Goal: Task Accomplishment & Management: Manage account settings

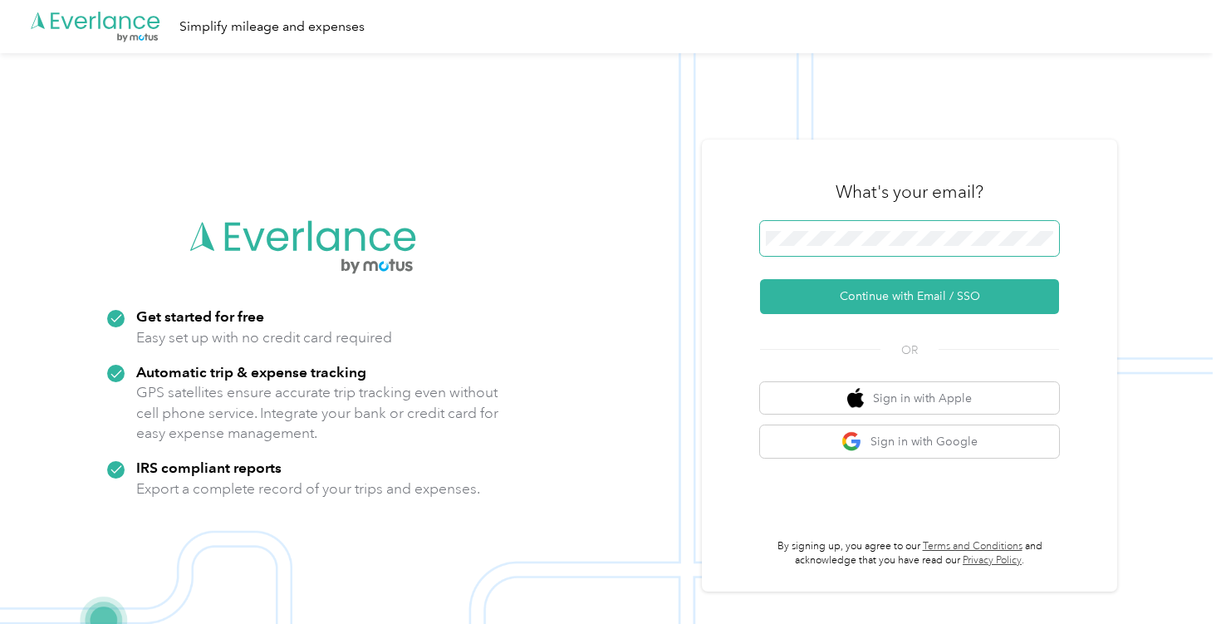
click at [826, 227] on span at bounding box center [909, 238] width 299 height 35
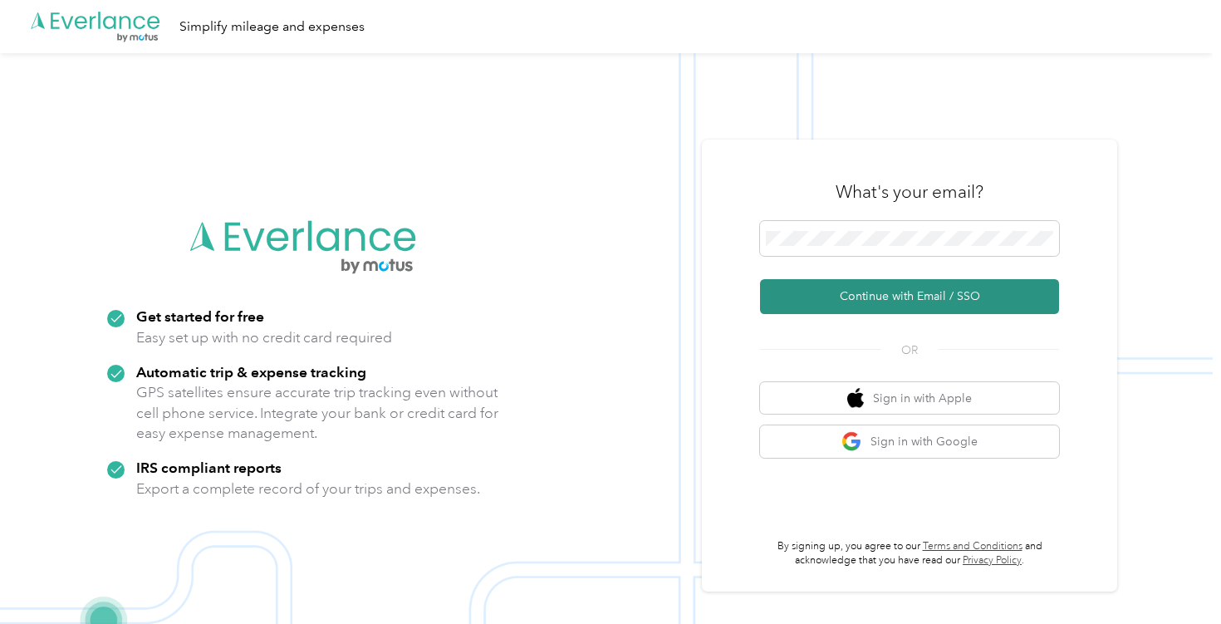
click at [876, 298] on button "Continue with Email / SSO" at bounding box center [909, 296] width 299 height 35
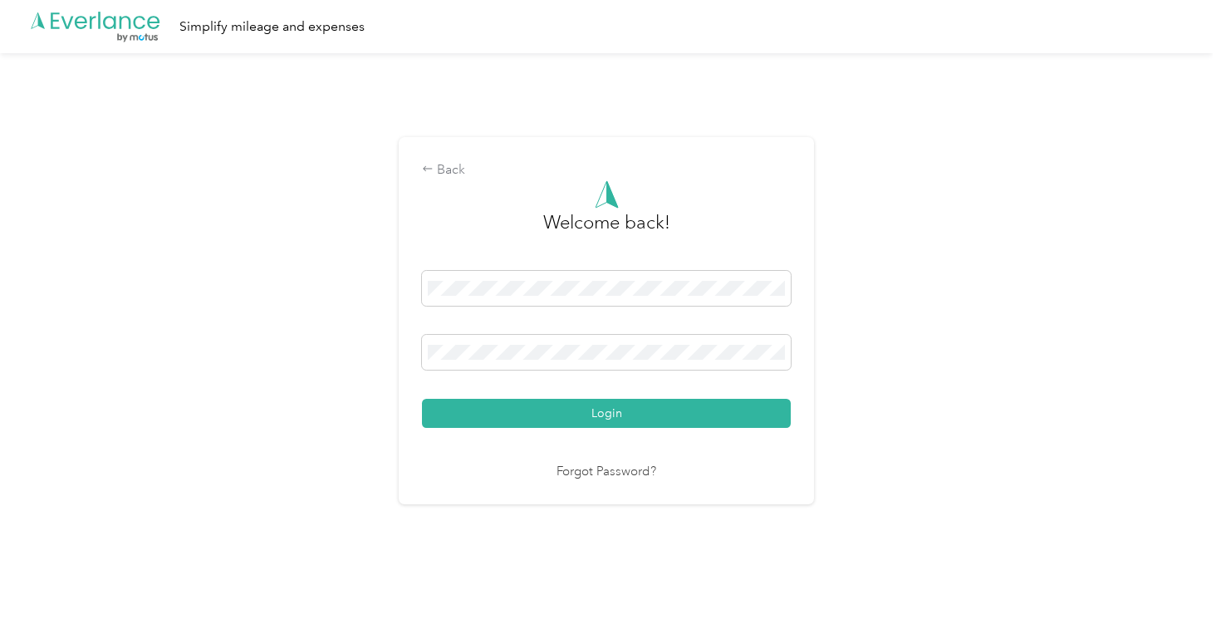
click at [595, 415] on button "Login" at bounding box center [606, 413] width 369 height 29
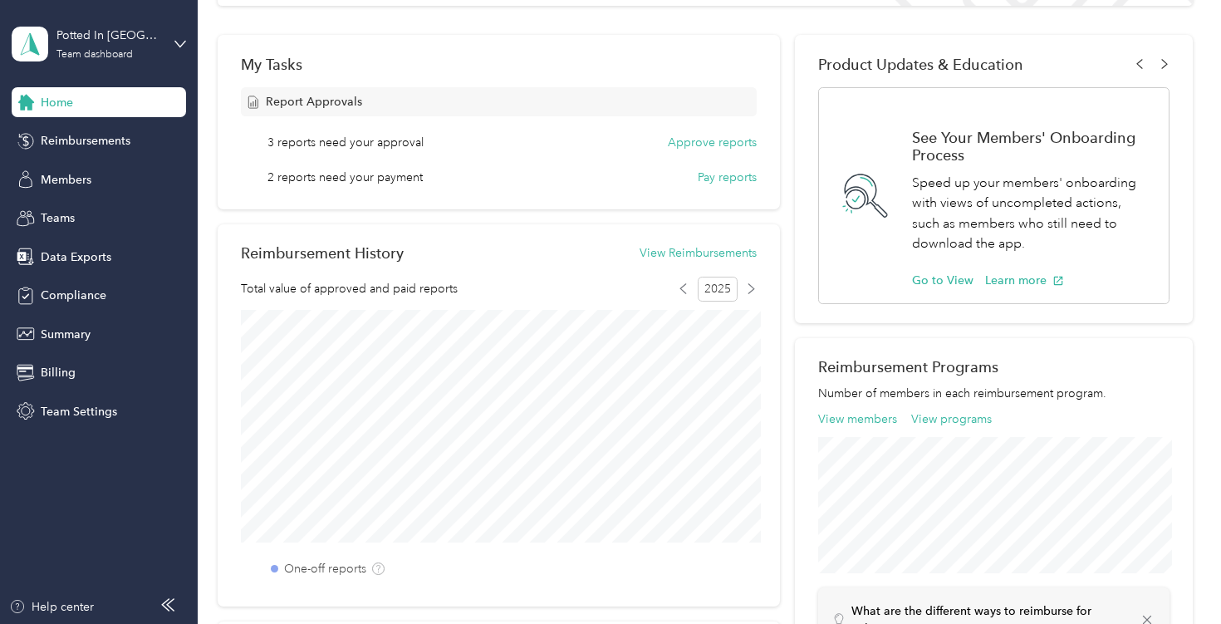
scroll to position [242, 0]
